Goal: Information Seeking & Learning: Learn about a topic

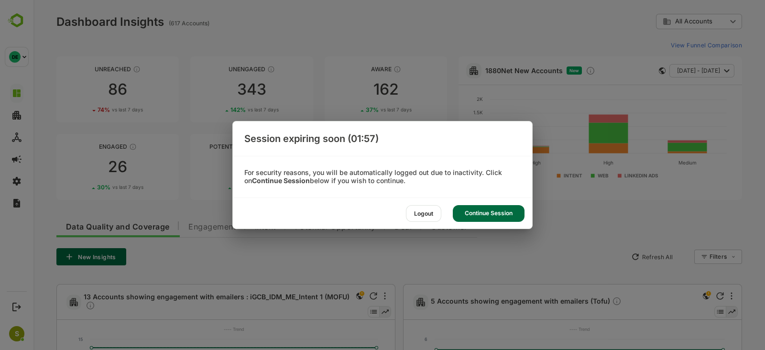
click at [498, 216] on div "Continue Session" at bounding box center [489, 213] width 72 height 17
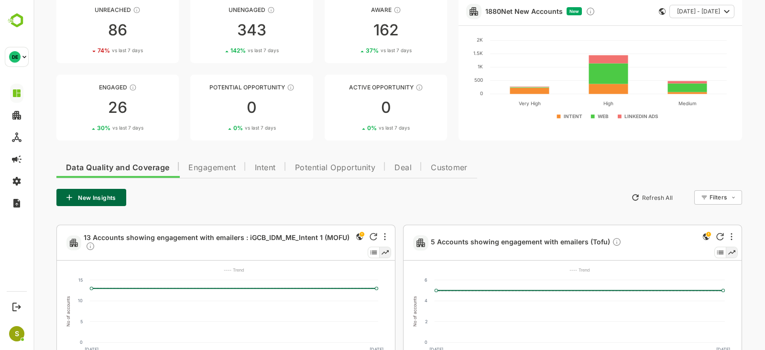
scroll to position [119, 0]
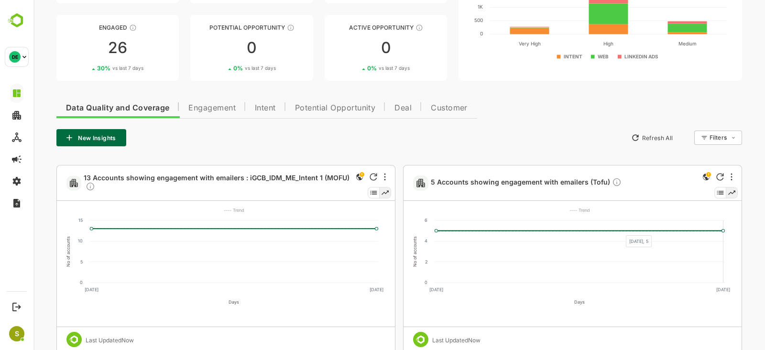
click at [620, 229] on rect at bounding box center [579, 251] width 290 height 63
click at [490, 183] on span "5 Accounts showing engagement with emailers (Tofu)" at bounding box center [526, 182] width 191 height 11
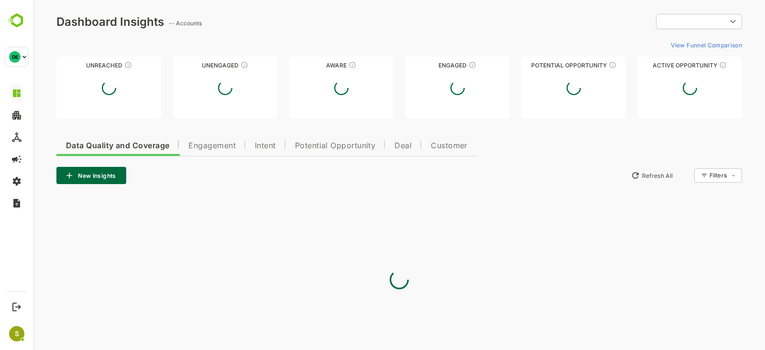
scroll to position [0, 0]
type input "**********"
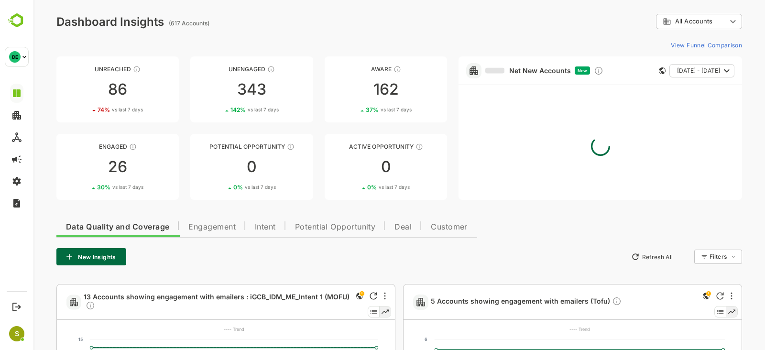
scroll to position [179, 0]
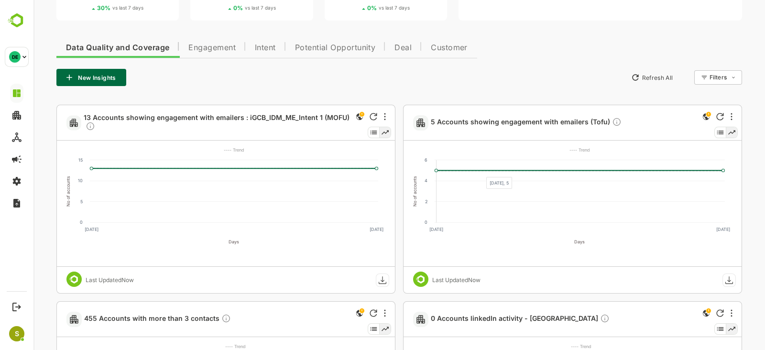
click at [480, 171] on rect at bounding box center [579, 191] width 290 height 63
click at [478, 171] on icon at bounding box center [579, 171] width 290 height 0
click at [473, 171] on icon at bounding box center [564, 156] width 318 height 30
click at [434, 172] on rect at bounding box center [579, 191] width 290 height 63
click at [434, 171] on g "No of accounts 0 2 4 6 Days [DATE] Sep ---- Trend" at bounding box center [568, 202] width 326 height 122
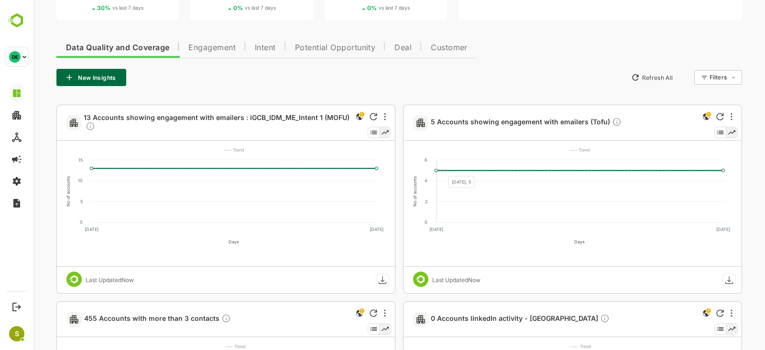
click at [443, 171] on icon at bounding box center [564, 156] width 318 height 30
click at [587, 170] on icon at bounding box center [564, 156] width 318 height 30
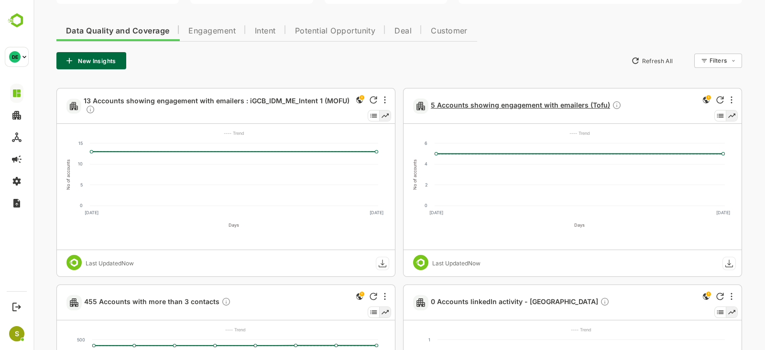
scroll to position [136, 0]
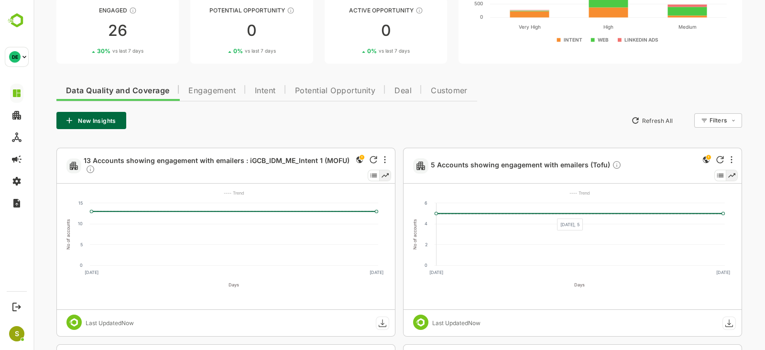
click at [551, 213] on icon at bounding box center [564, 199] width 318 height 30
click at [530, 164] on span "5 Accounts showing engagement with emailers (Tofu)" at bounding box center [526, 165] width 191 height 11
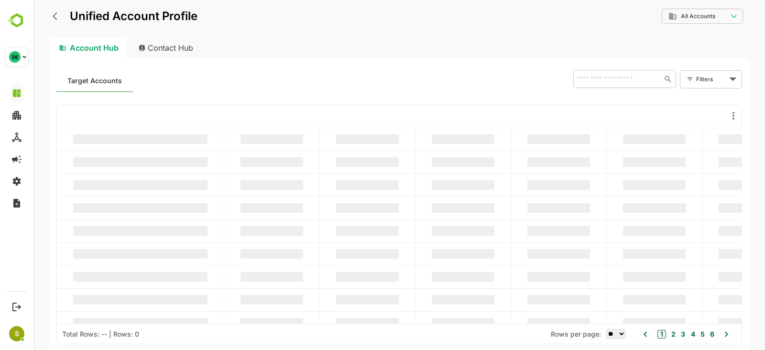
scroll to position [0, 0]
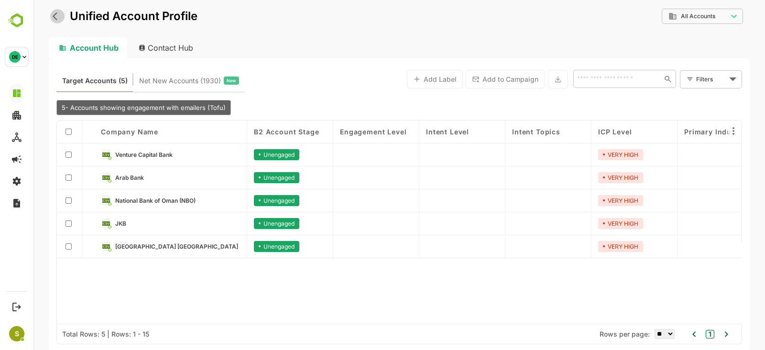
click at [55, 19] on icon "back" at bounding box center [55, 16] width 5 height 8
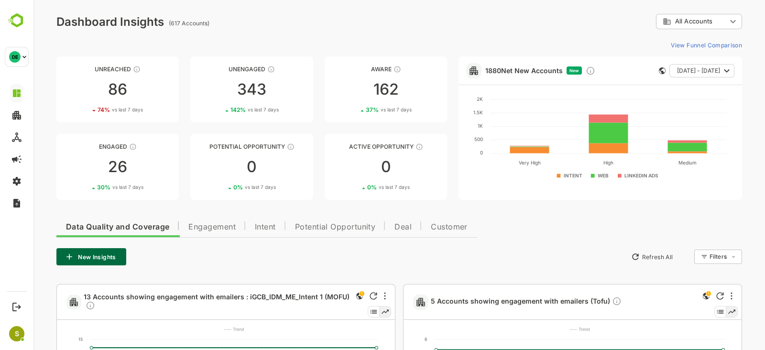
scroll to position [59, 0]
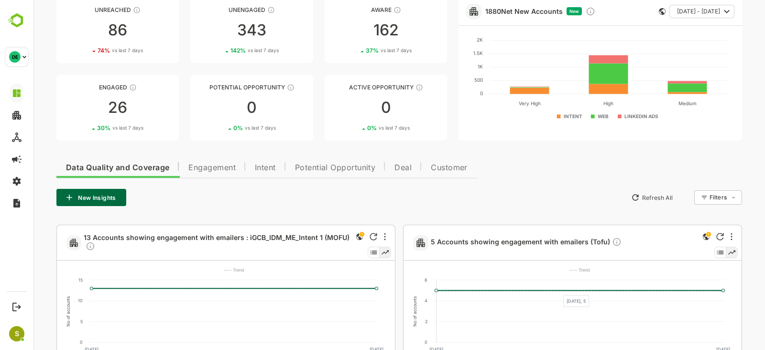
click at [557, 289] on rect at bounding box center [579, 311] width 290 height 63
click at [572, 290] on icon at bounding box center [564, 275] width 318 height 30
click at [572, 289] on rect at bounding box center [579, 311] width 290 height 63
click at [445, 291] on icon at bounding box center [579, 291] width 290 height 0
click at [442, 292] on rect at bounding box center [579, 311] width 290 height 63
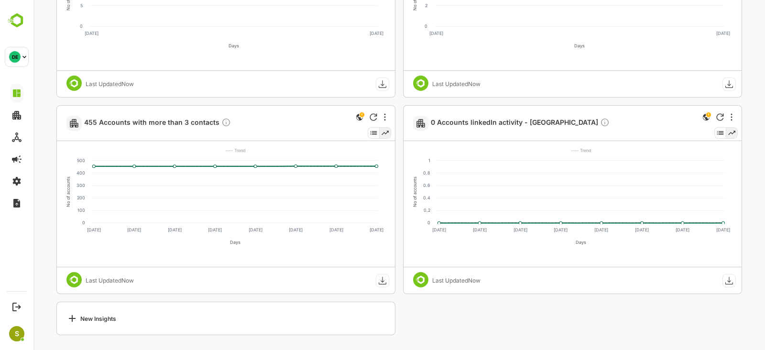
scroll to position [136, 0]
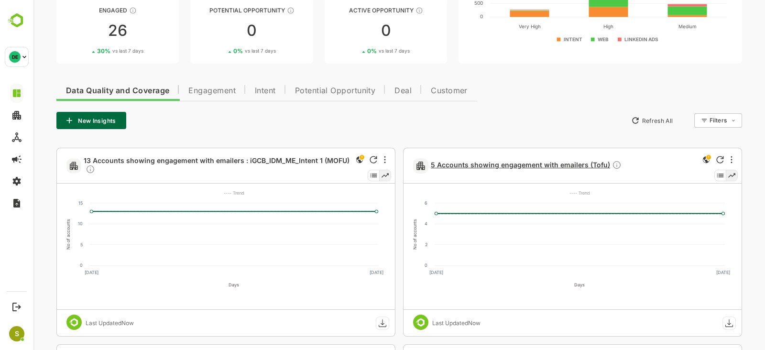
click at [476, 162] on span "5 Accounts showing engagement with emailers (Tofu)" at bounding box center [526, 165] width 191 height 11
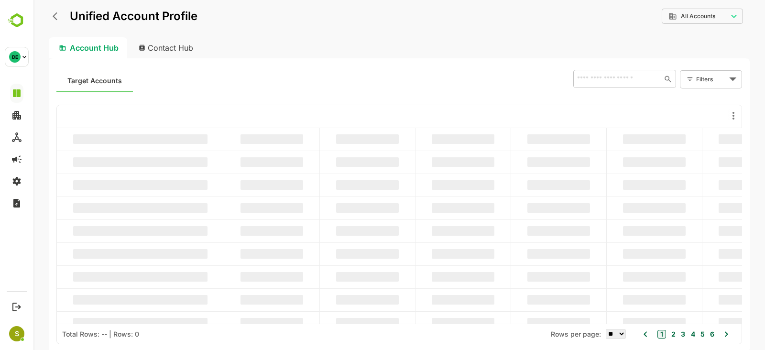
scroll to position [0, 0]
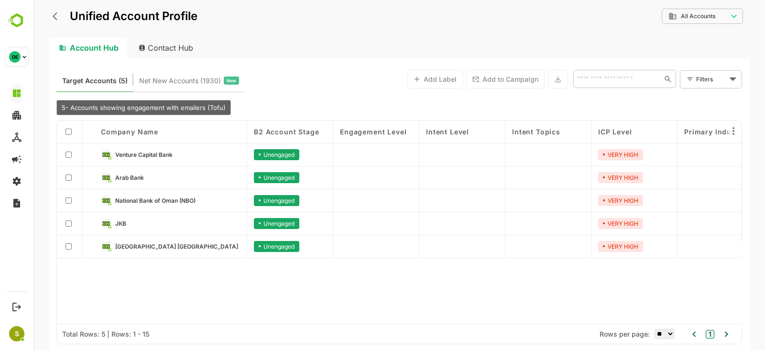
click at [55, 22] on button "back" at bounding box center [57, 16] width 14 height 14
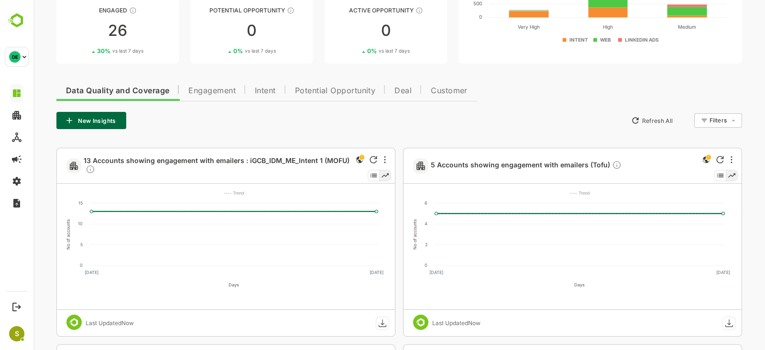
scroll to position [76, 0]
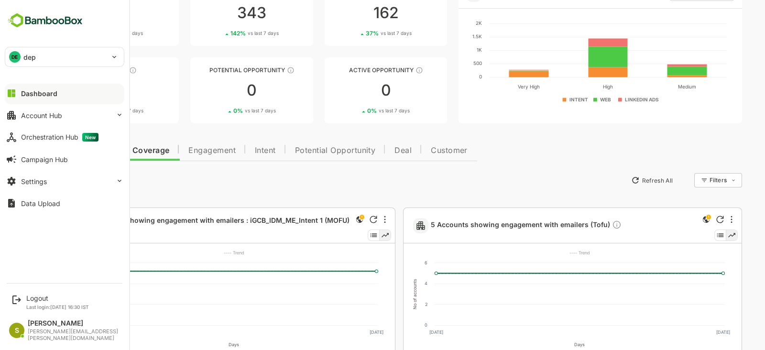
click at [32, 51] on div "DE dep" at bounding box center [58, 56] width 107 height 19
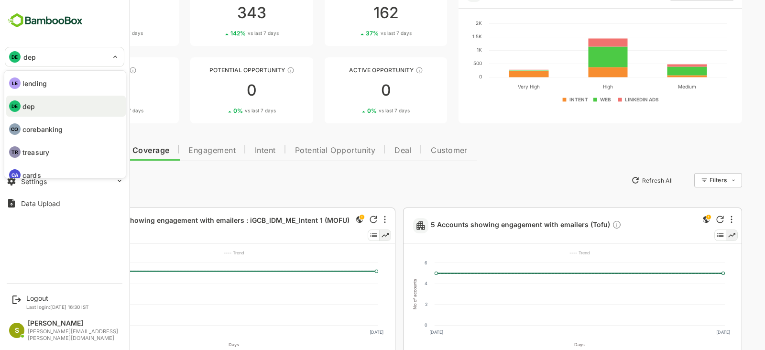
click at [68, 89] on li "LE lending" at bounding box center [65, 83] width 119 height 21
type input "*******"
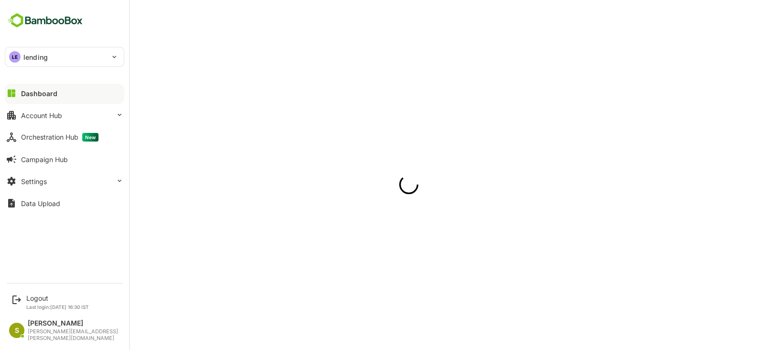
scroll to position [0, 0]
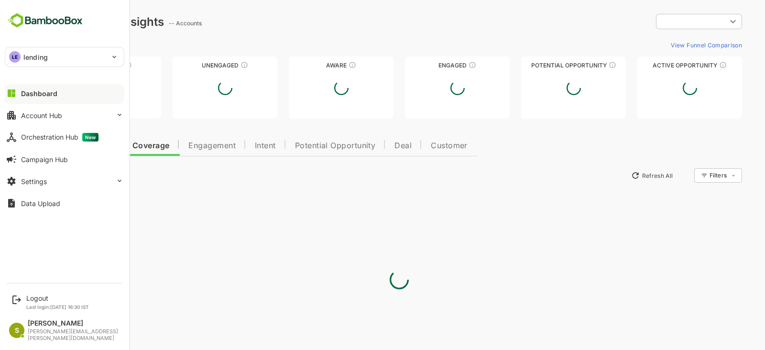
type input "**********"
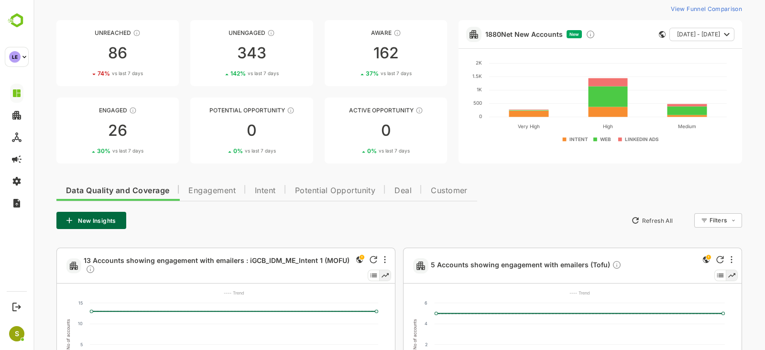
scroll to position [36, 0]
click at [98, 130] on div "26" at bounding box center [117, 130] width 122 height 15
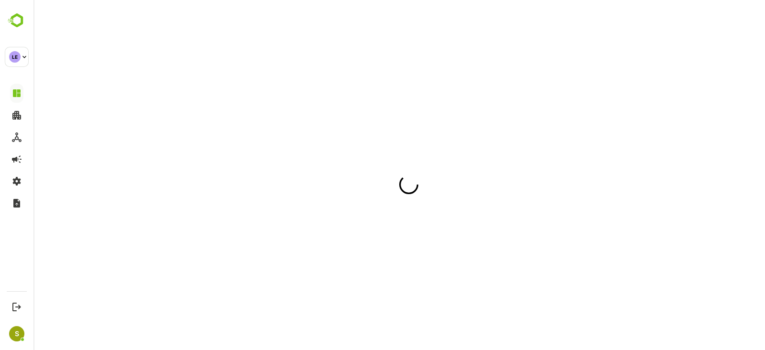
scroll to position [0, 0]
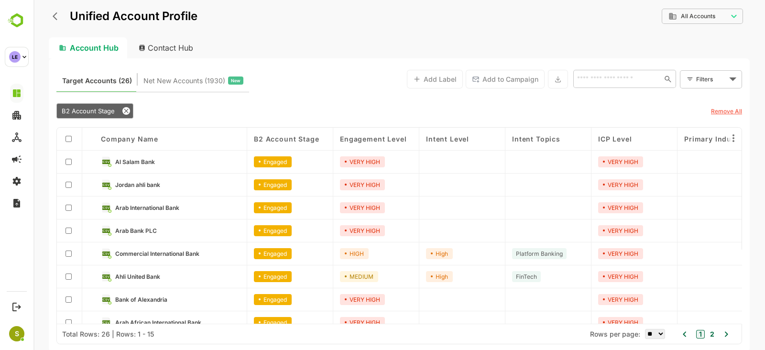
click at [53, 15] on icon "back" at bounding box center [58, 16] width 10 height 10
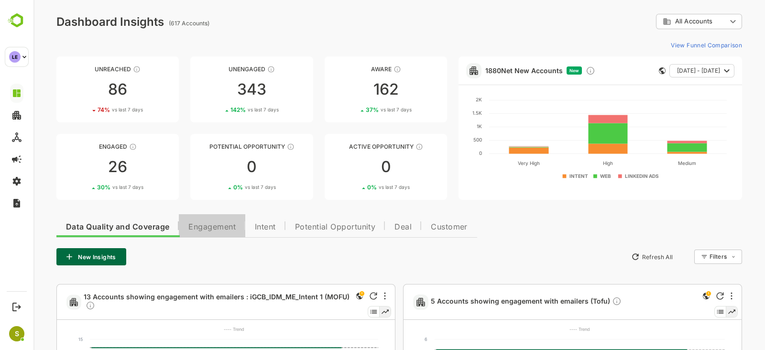
click at [201, 224] on span "Engagement" at bounding box center [211, 227] width 47 height 8
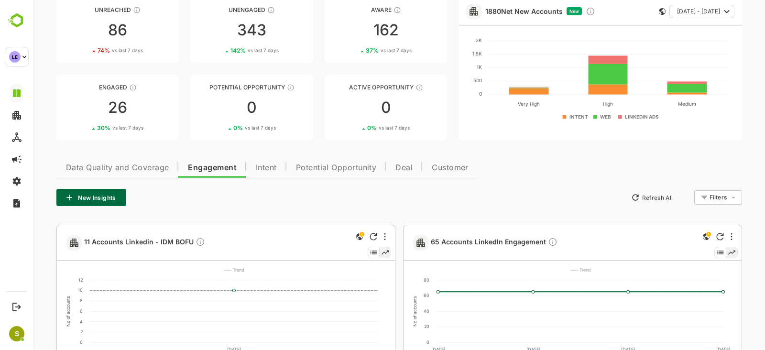
scroll to position [119, 0]
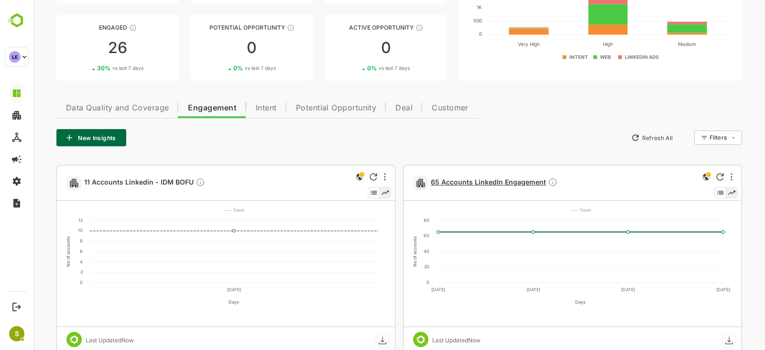
click at [486, 184] on span "65 Accounts LinkedIn Engagement" at bounding box center [494, 182] width 127 height 11
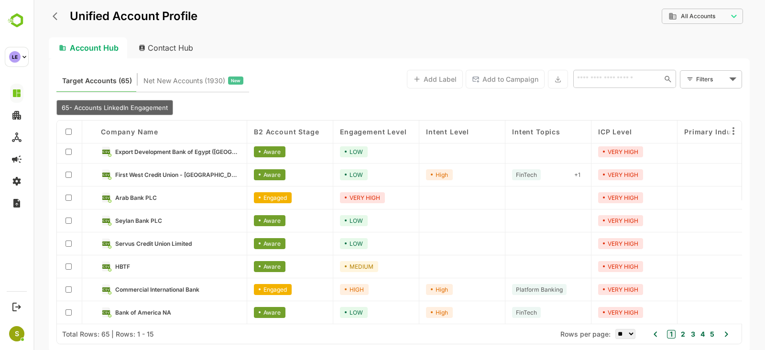
scroll to position [0, 0]
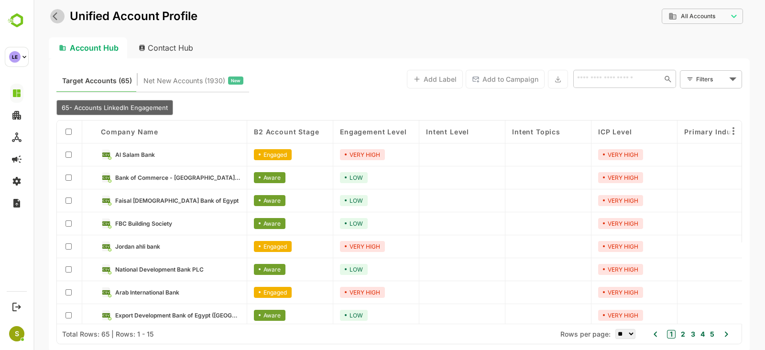
click at [57, 13] on icon "back" at bounding box center [58, 16] width 10 height 10
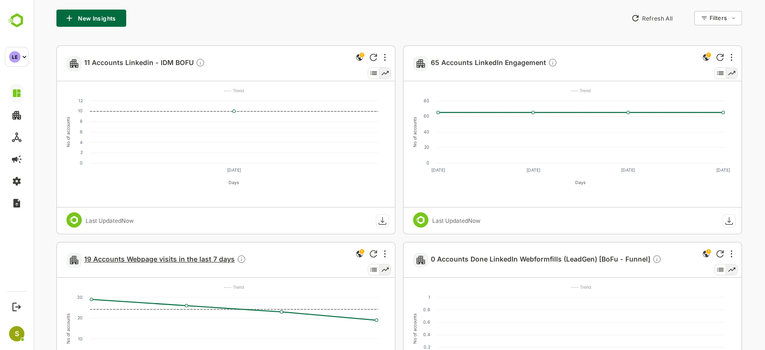
scroll to position [299, 0]
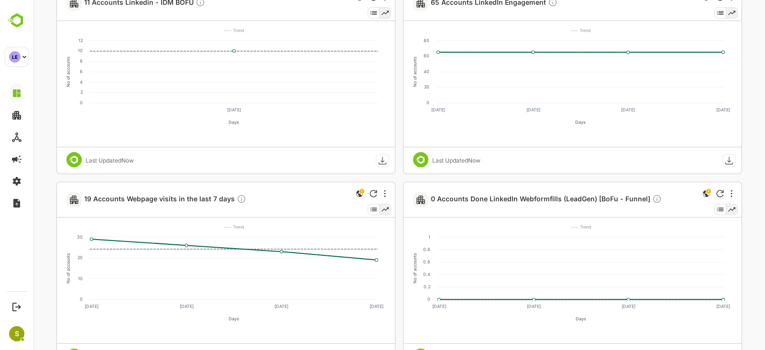
click at [134, 187] on div "19 Accounts Webpage visits in the last 7 days" at bounding box center [209, 199] width 287 height 35
click at [147, 192] on div "19 Accounts Webpage visits in the last 7 days" at bounding box center [209, 199] width 287 height 35
click at [153, 197] on span "19 Accounts Webpage visits in the last 7 days" at bounding box center [165, 199] width 162 height 11
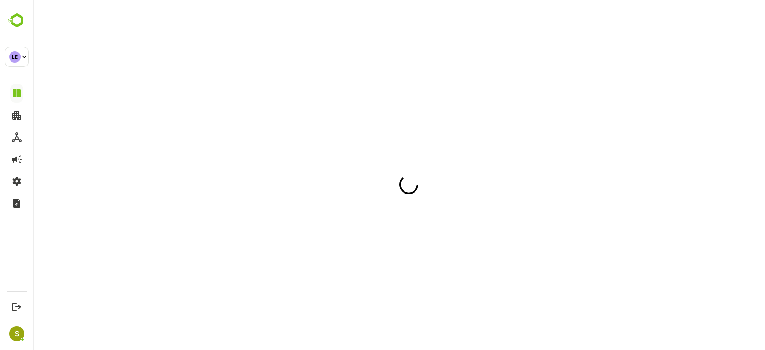
scroll to position [0, 0]
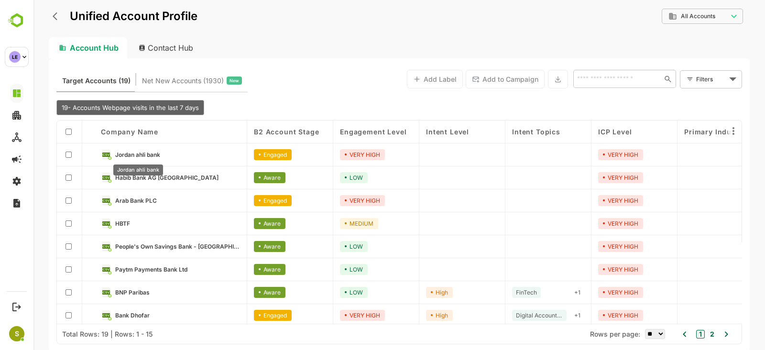
click at [141, 154] on span "Jordan ahli bank" at bounding box center [137, 154] width 45 height 7
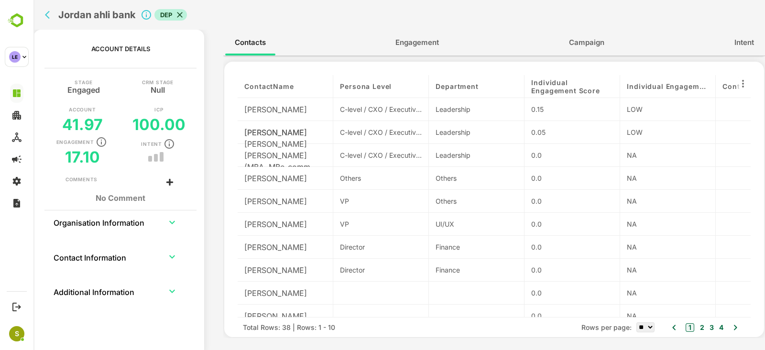
click at [409, 44] on span "Engagement" at bounding box center [416, 42] width 43 height 12
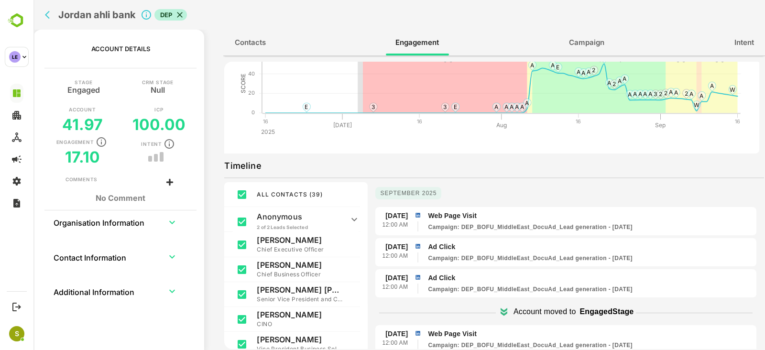
scroll to position [119, 0]
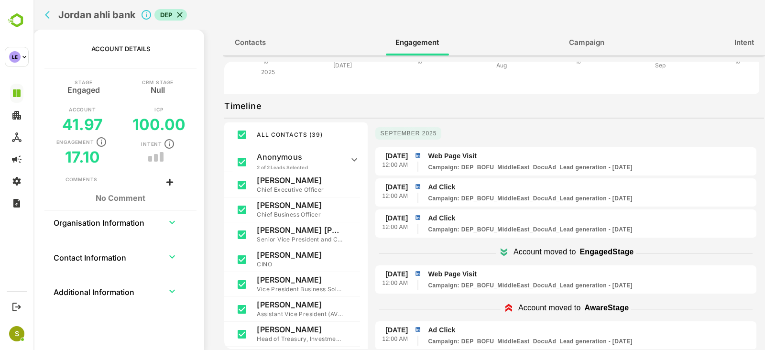
click at [45, 15] on icon "back" at bounding box center [47, 15] width 5 height 8
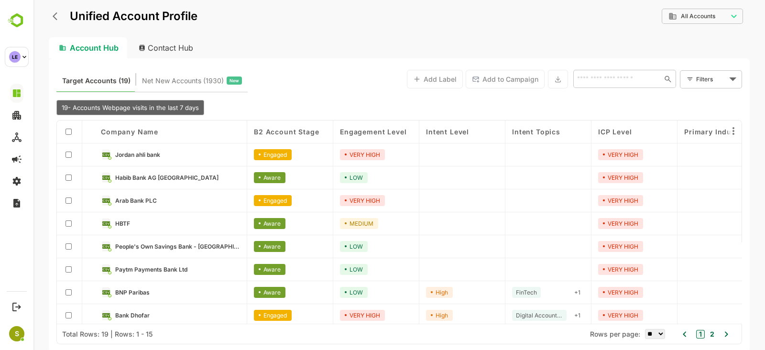
click at [44, 15] on div "**********" at bounding box center [398, 175] width 731 height 350
click at [51, 12] on button "back" at bounding box center [57, 16] width 14 height 14
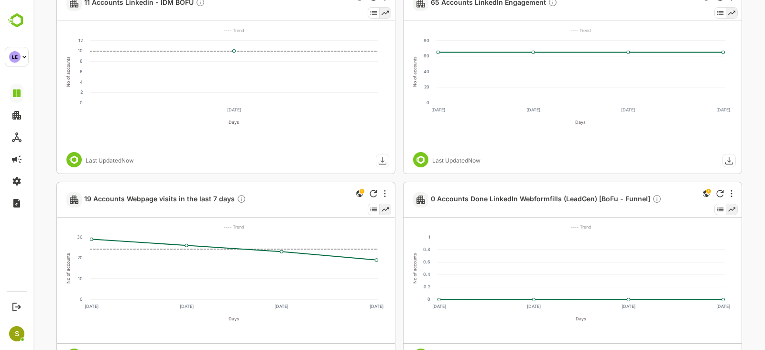
scroll to position [238, 0]
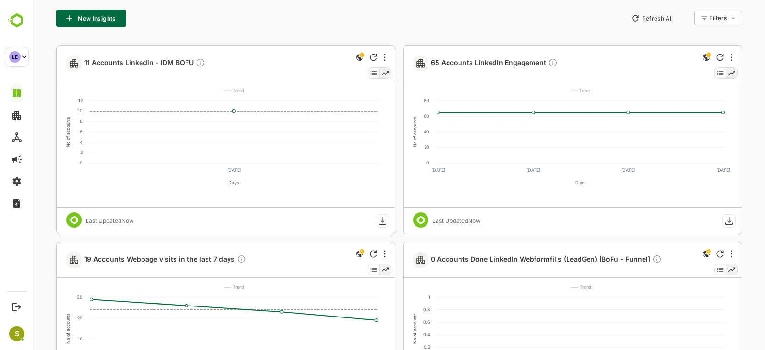
click at [472, 61] on span "65 Accounts LinkedIn Engagement" at bounding box center [494, 63] width 127 height 11
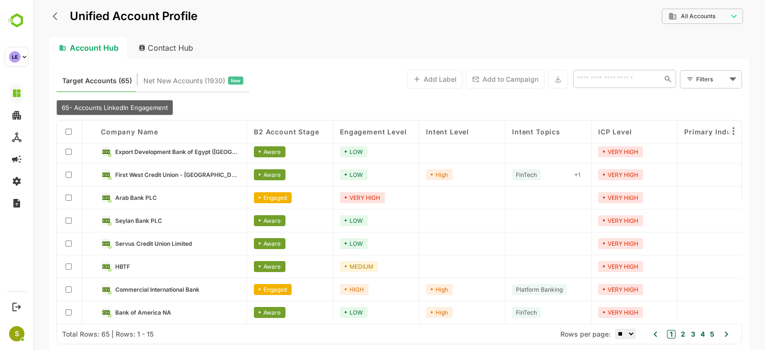
scroll to position [0, 0]
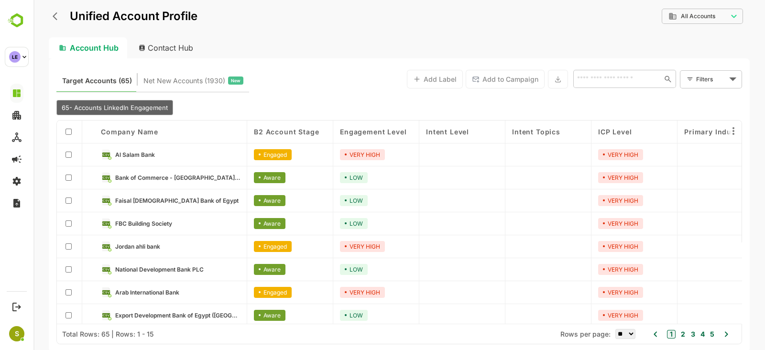
click at [57, 15] on icon "back" at bounding box center [58, 16] width 10 height 10
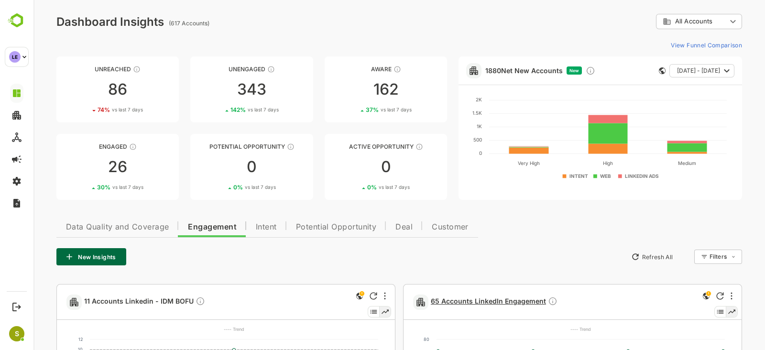
click at [489, 300] on span "65 Accounts LinkedIn Engagement" at bounding box center [494, 301] width 127 height 11
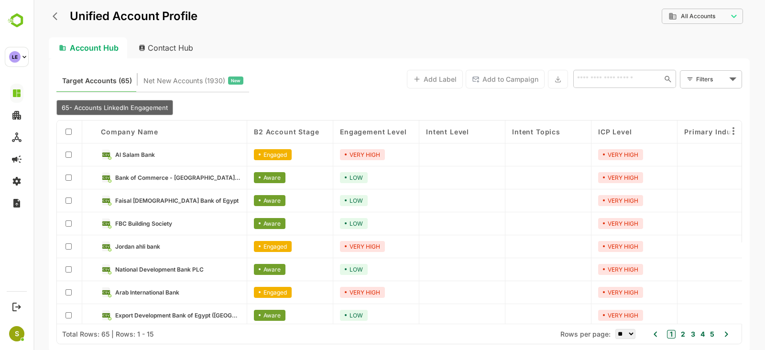
click at [46, 11] on div "**********" at bounding box center [398, 175] width 731 height 350
click at [52, 13] on button "back" at bounding box center [57, 16] width 14 height 14
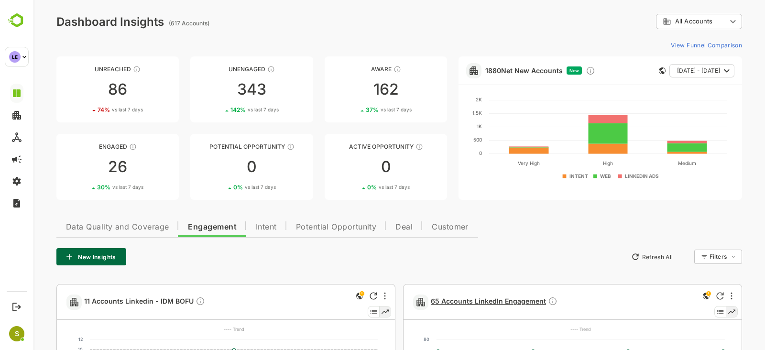
click at [492, 301] on span "65 Accounts LinkedIn Engagement" at bounding box center [494, 301] width 127 height 11
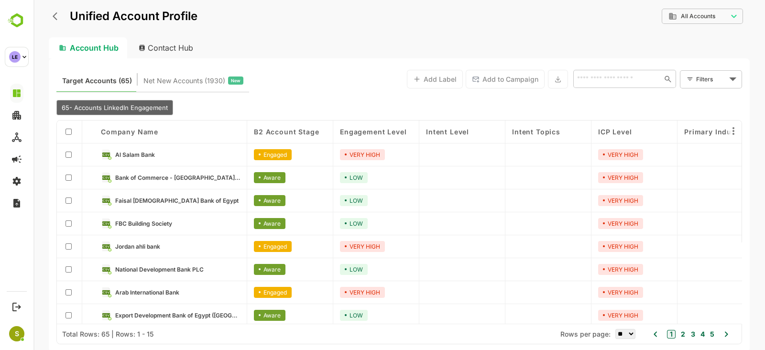
click at [55, 18] on icon "back" at bounding box center [55, 16] width 5 height 8
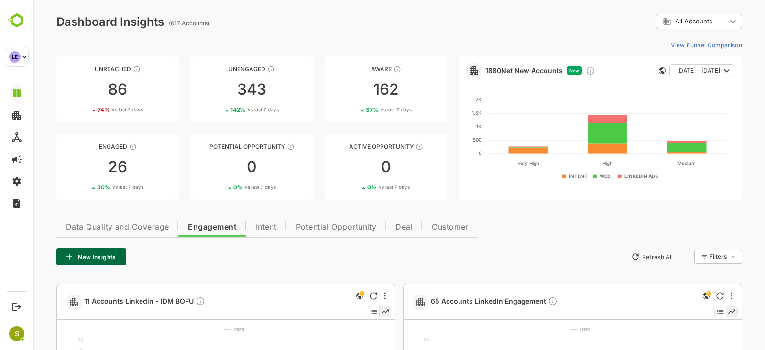
scroll to position [59, 0]
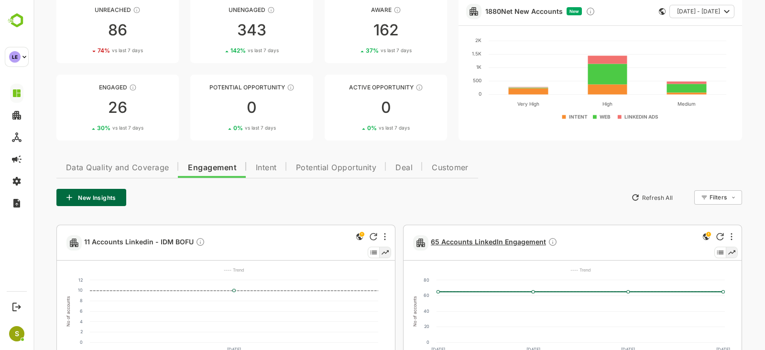
click at [518, 238] on span "65 Accounts LinkedIn Engagement" at bounding box center [494, 242] width 127 height 11
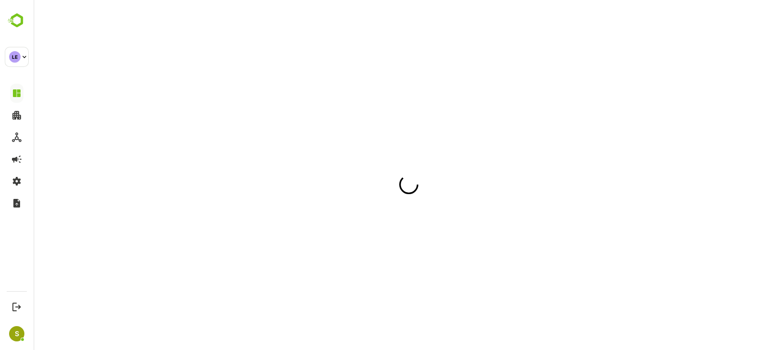
scroll to position [0, 0]
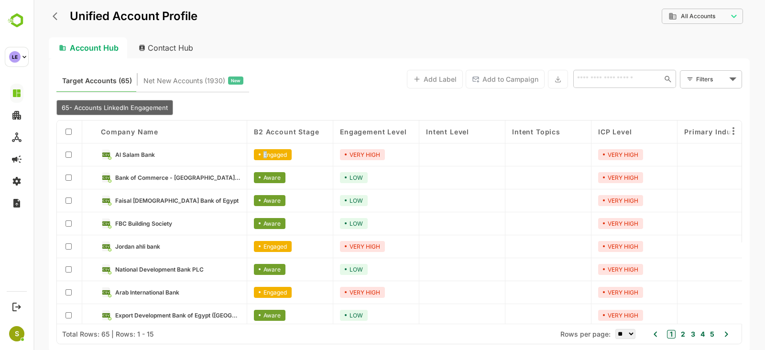
drag, startPoint x: 302, startPoint y: 155, endPoint x: 262, endPoint y: 164, distance: 40.8
click at [265, 155] on div "Engaged" at bounding box center [290, 154] width 86 height 23
drag, startPoint x: 259, startPoint y: 175, endPoint x: 292, endPoint y: 175, distance: 33.0
click at [292, 175] on div "Aware" at bounding box center [290, 177] width 86 height 23
click at [141, 156] on span "Al Salam Bank" at bounding box center [135, 154] width 40 height 7
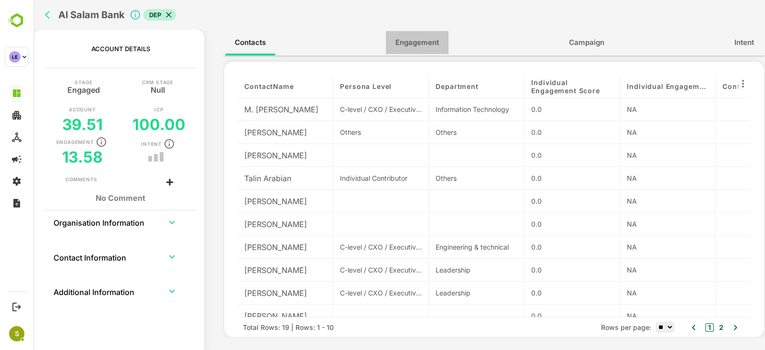
click at [413, 37] on span "Engagement" at bounding box center [416, 42] width 43 height 12
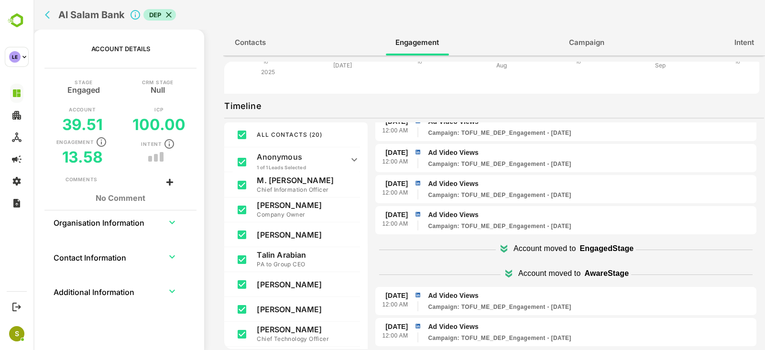
scroll to position [528, 0]
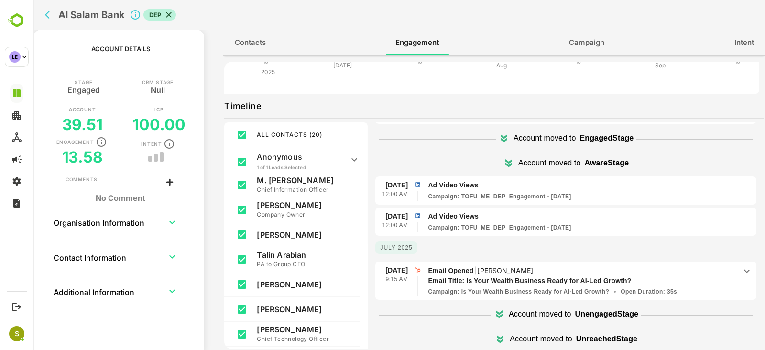
drag, startPoint x: 538, startPoint y: 266, endPoint x: 479, endPoint y: 266, distance: 59.3
click at [479, 266] on p "Email Opened | [PERSON_NAME]" at bounding box center [582, 270] width 308 height 11
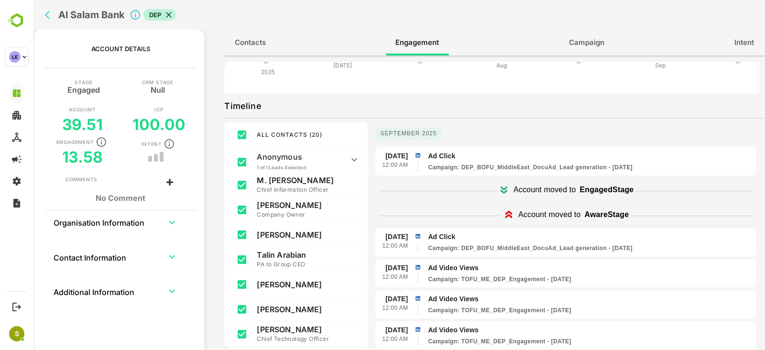
click at [48, 9] on button "back" at bounding box center [50, 15] width 14 height 14
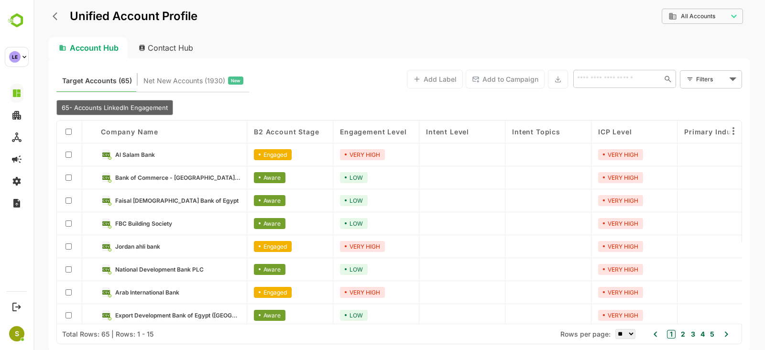
click at [53, 18] on icon "back" at bounding box center [58, 16] width 10 height 10
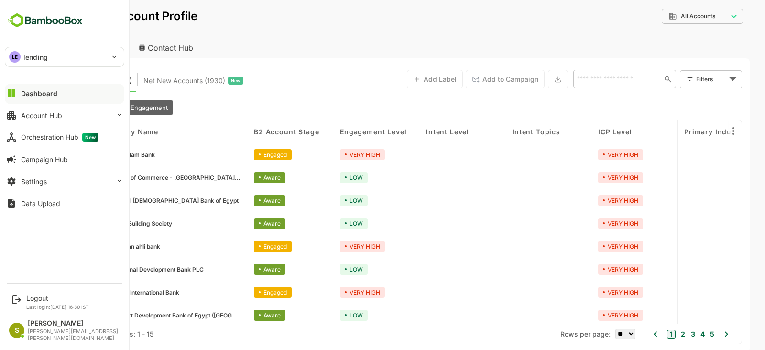
click at [48, 38] on div "LE lending ******* Dashboard Account Hub Orchestration Hub New Campaign Hub Set…" at bounding box center [64, 138] width 129 height 277
click at [68, 55] on div "LE lending" at bounding box center [58, 56] width 107 height 19
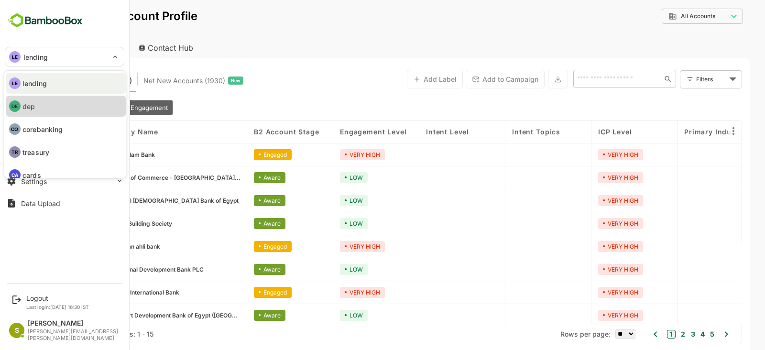
click at [59, 111] on li "DE dep" at bounding box center [65, 106] width 119 height 21
type input "***"
